Goal: Task Accomplishment & Management: Use online tool/utility

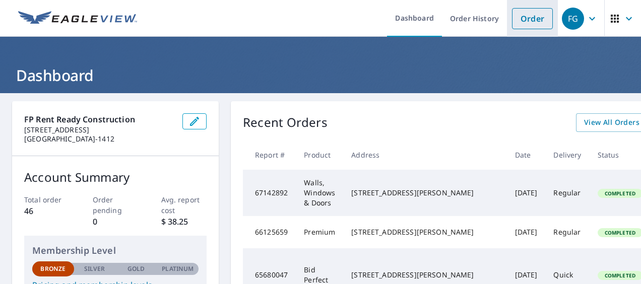
click at [517, 19] on link "Order" at bounding box center [532, 18] width 41 height 21
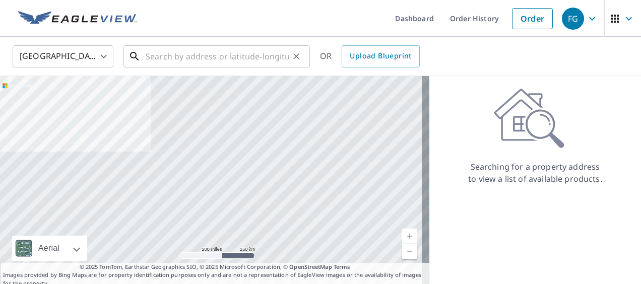
click at [233, 57] on input "text" at bounding box center [218, 56] width 144 height 28
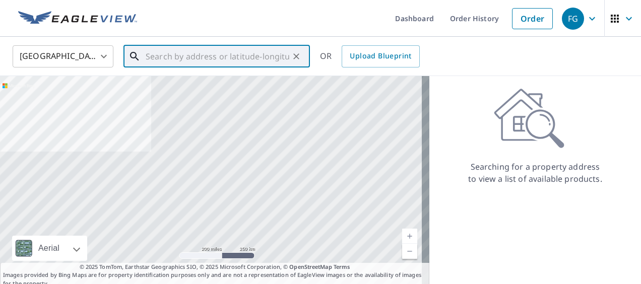
paste input "58781534"
type input "5"
click at [205, 56] on input "text" at bounding box center [218, 56] width 144 height 28
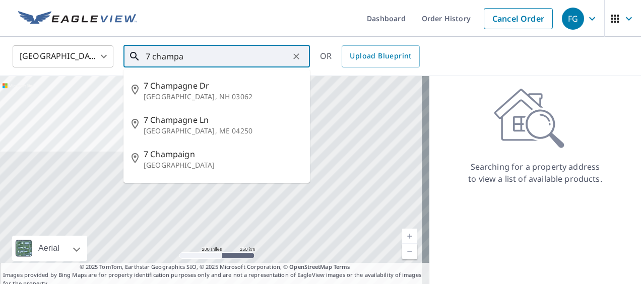
drag, startPoint x: 205, startPoint y: 61, endPoint x: 129, endPoint y: 58, distance: 75.7
click at [131, 58] on div "7 champa ​" at bounding box center [217, 56] width 187 height 22
paste input "gne Dr, [GEOGRAPHIC_DATA]"
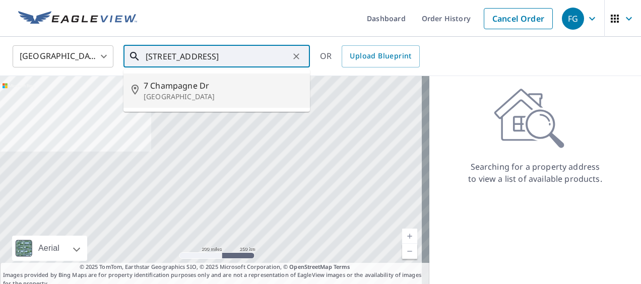
click at [165, 92] on p "[GEOGRAPHIC_DATA]" at bounding box center [223, 97] width 158 height 10
type input "[STREET_ADDRESS]"
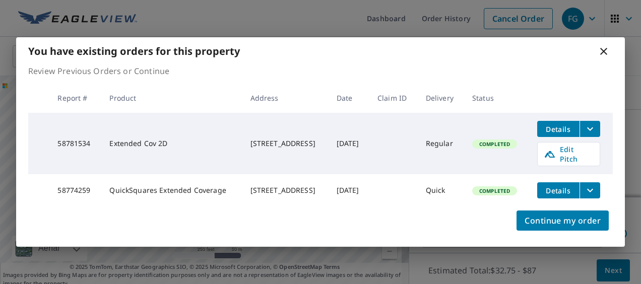
scroll to position [101, 0]
click at [569, 159] on span "Edit Pitch" at bounding box center [569, 154] width 50 height 19
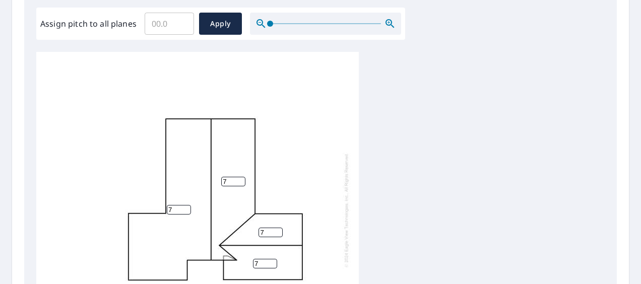
scroll to position [10, 0]
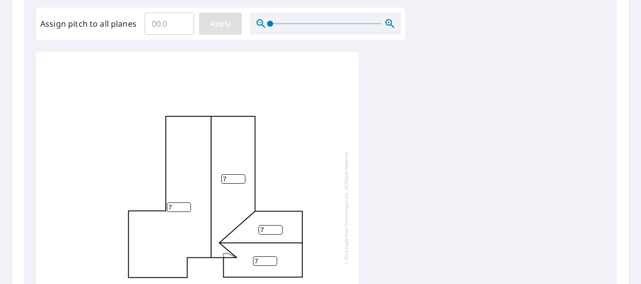
click at [222, 25] on span "Apply" at bounding box center [220, 24] width 27 height 13
click at [173, 20] on input "Assign pitch to all planes" at bounding box center [169, 24] width 49 height 28
type input "7"
click at [212, 23] on span "Apply" at bounding box center [220, 24] width 27 height 13
type input "7"
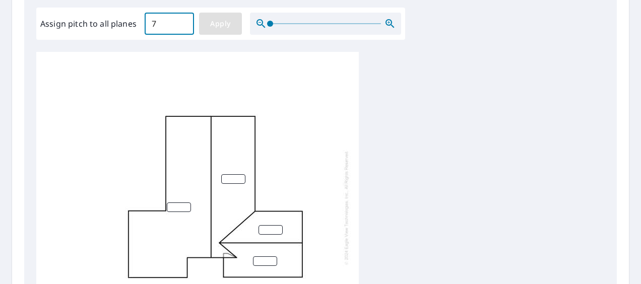
type input "7"
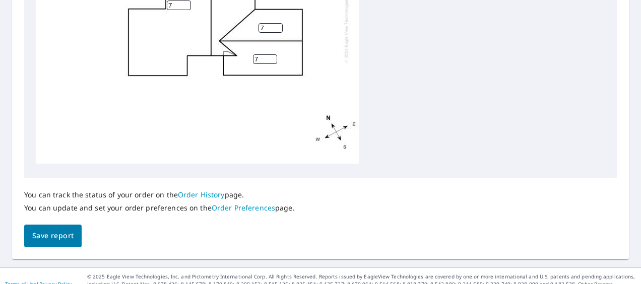
scroll to position [513, 0]
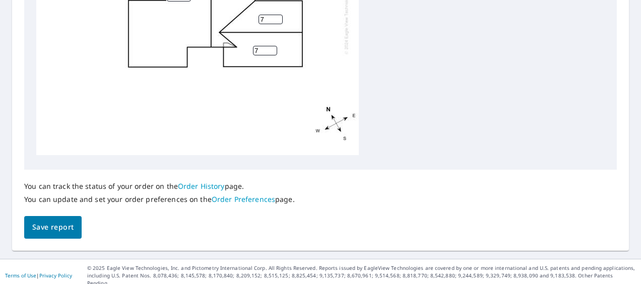
click at [65, 223] on span "Save report" at bounding box center [52, 227] width 41 height 13
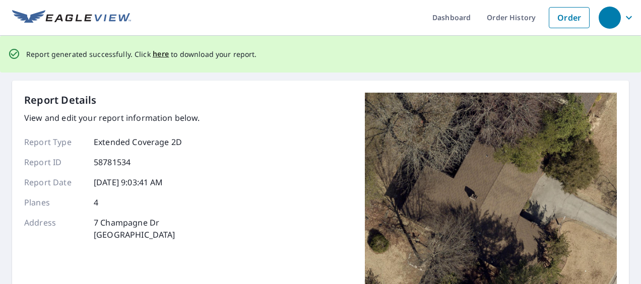
scroll to position [0, 0]
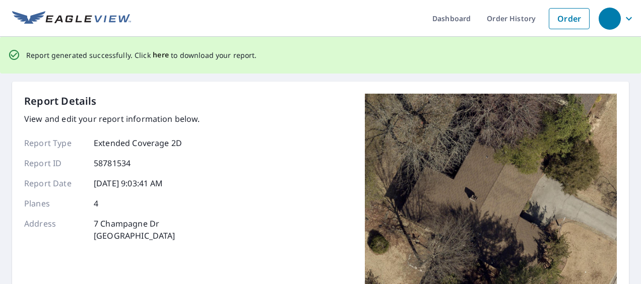
click at [160, 55] on span "here" at bounding box center [161, 55] width 17 height 13
click at [157, 52] on span "here" at bounding box center [161, 55] width 17 height 13
